Goal: Task Accomplishment & Management: Complete application form

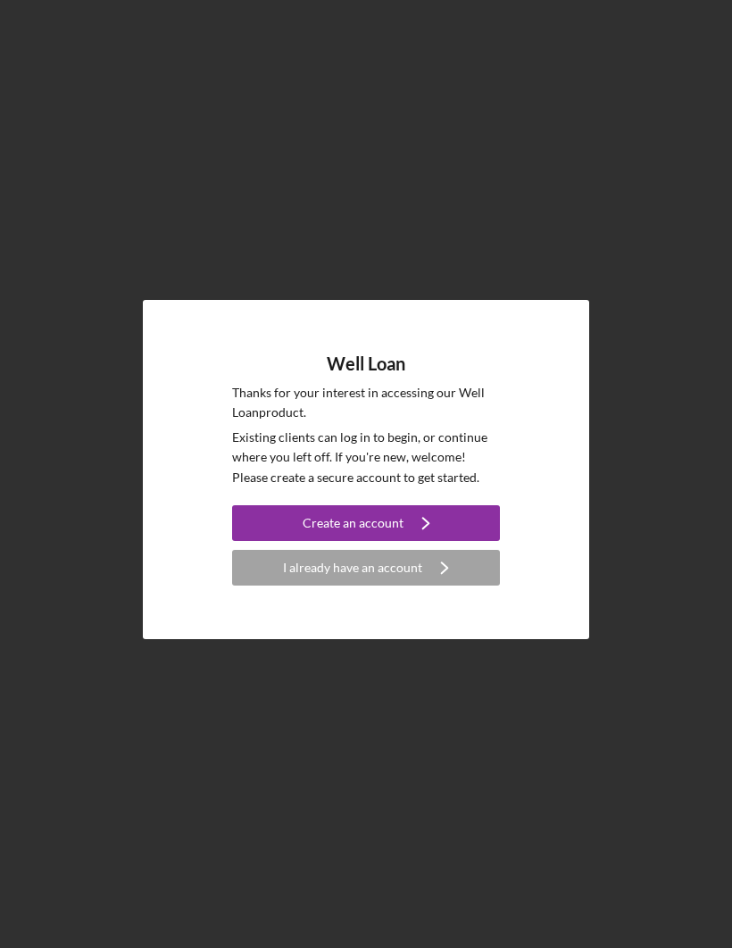
click at [437, 546] on icon "Icon/Navigate" at bounding box center [426, 523] width 45 height 45
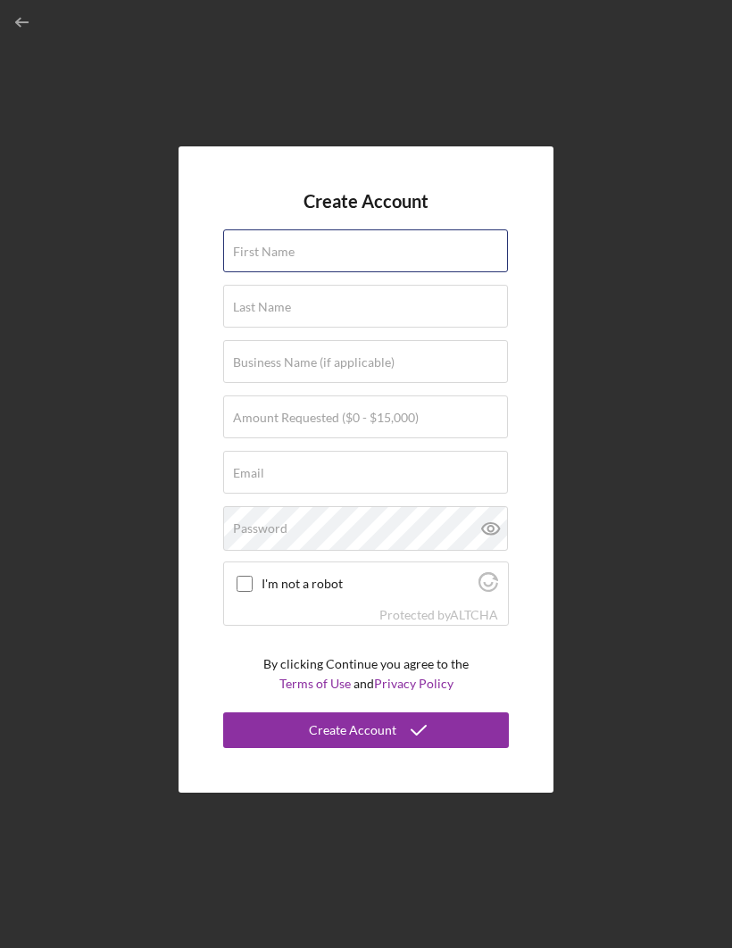
click at [446, 274] on div "First Name" at bounding box center [366, 251] width 286 height 45
type input "[PERSON_NAME]"
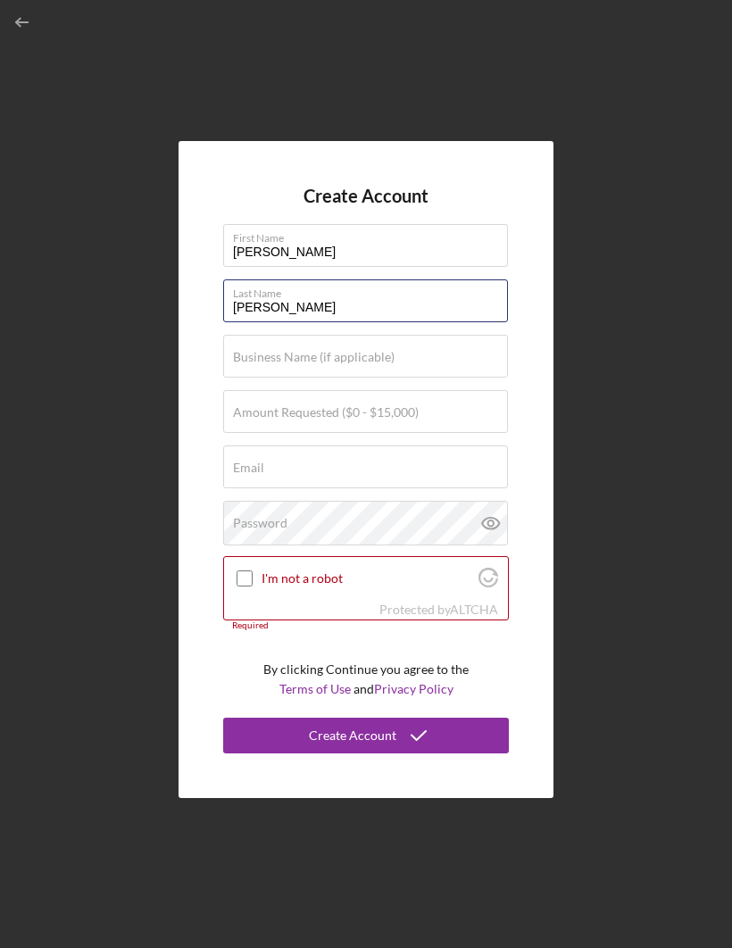
type input "[PERSON_NAME]"
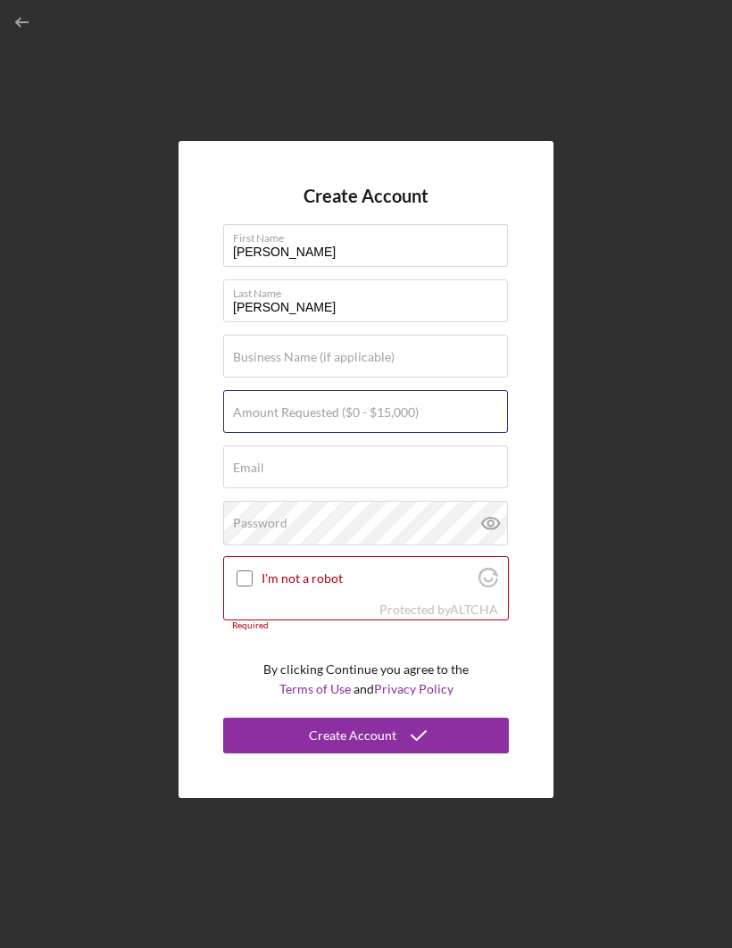
click at [444, 433] on input "Amount Requested ($0 - $15,000)" at bounding box center [365, 411] width 285 height 43
